Goal: Information Seeking & Learning: Learn about a topic

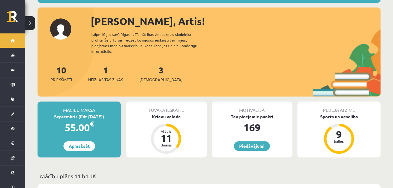
scroll to position [68, 0]
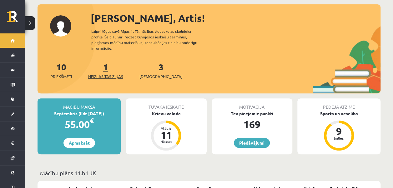
click at [106, 61] on link "1 Neizlasītās ziņas" at bounding box center [105, 70] width 35 height 18
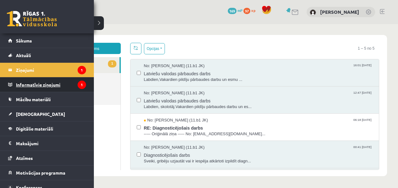
click at [38, 83] on legend "Informatīvie ziņojumi 1" at bounding box center [51, 85] width 70 height 14
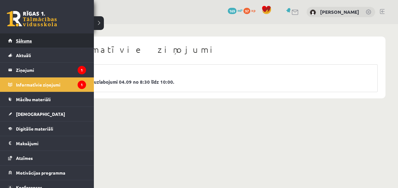
click at [12, 41] on link "Sākums" at bounding box center [47, 40] width 78 height 14
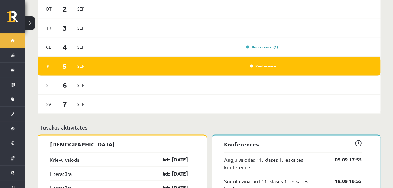
scroll to position [433, 0]
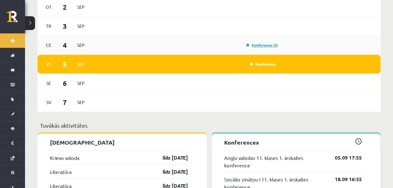
click at [256, 43] on link "Konference (2)" at bounding box center [262, 45] width 32 height 5
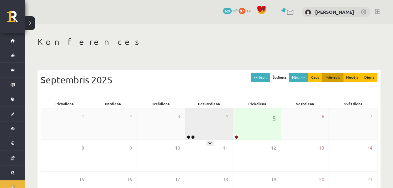
click at [200, 126] on div "4" at bounding box center [209, 124] width 48 height 31
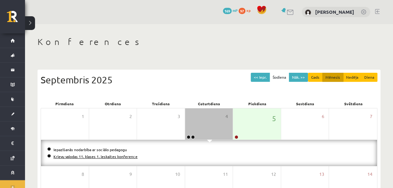
click at [103, 156] on link "Krievu valodas 11. klases 1. ieskaites konference" at bounding box center [95, 156] width 84 height 5
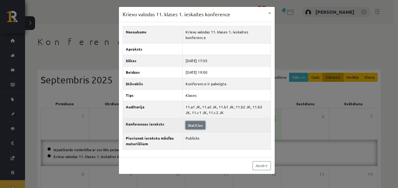
click at [197, 121] on link "Skatīties" at bounding box center [195, 125] width 20 height 8
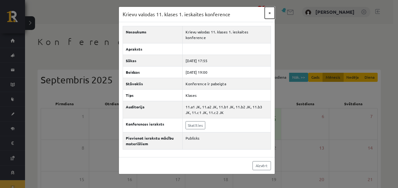
click at [268, 13] on button "×" at bounding box center [270, 13] width 10 height 12
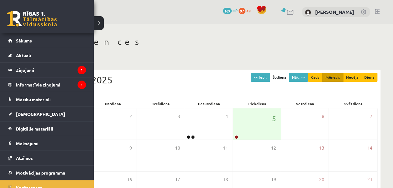
click at [25, 16] on link at bounding box center [32, 19] width 50 height 16
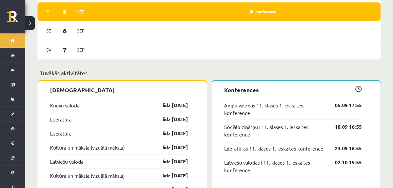
scroll to position [486, 0]
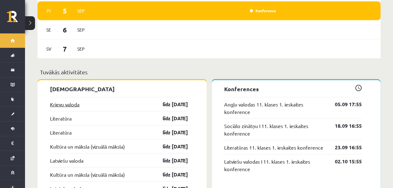
click at [67, 101] on link "Krievu valoda" at bounding box center [64, 104] width 29 height 8
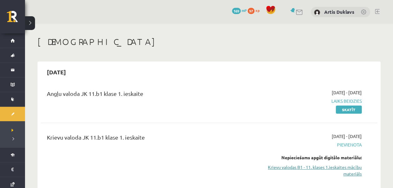
click at [324, 168] on link "Krievu valodas B1 - 11. klases 1.ieskaites mācību materiāls" at bounding box center [312, 170] width 99 height 13
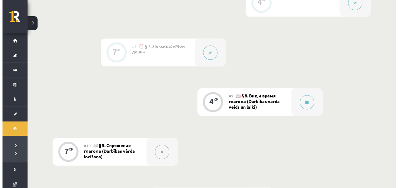
scroll to position [558, 0]
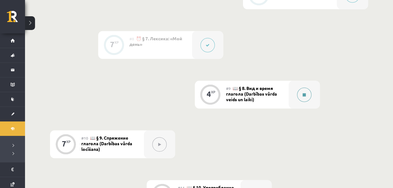
click at [306, 94] on icon at bounding box center [304, 95] width 3 height 4
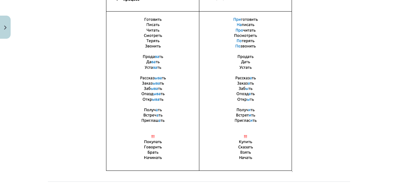
scroll to position [483, 0]
